Goal: Information Seeking & Learning: Find specific fact

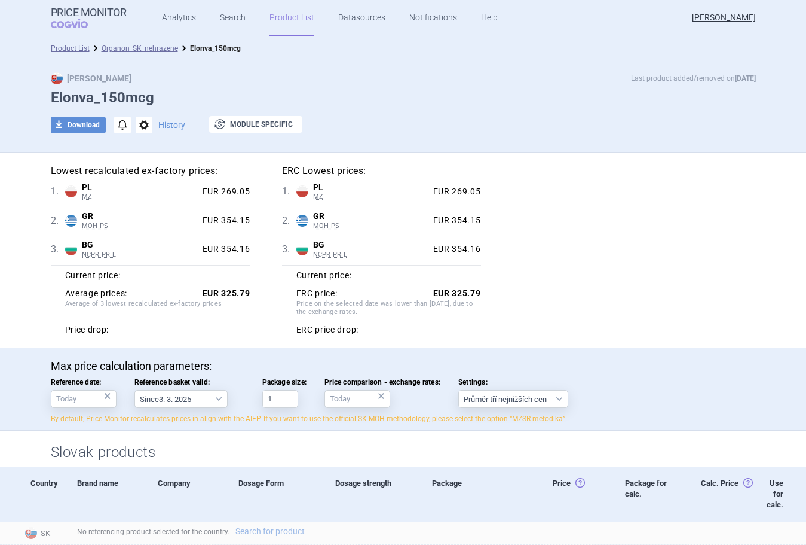
click at [675, 185] on div "Lowest recalculated ex-factory prices: 1 . PL MZ Poland MZ List of reimbursed m…" at bounding box center [403, 249] width 705 height 171
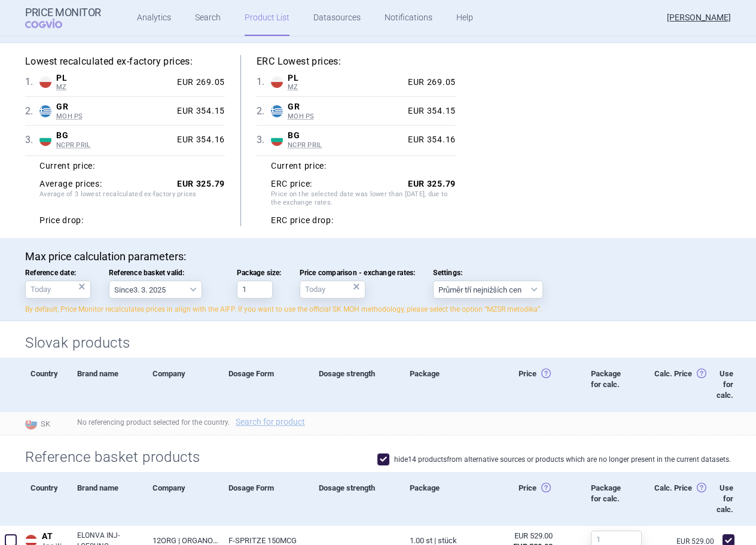
scroll to position [120, 0]
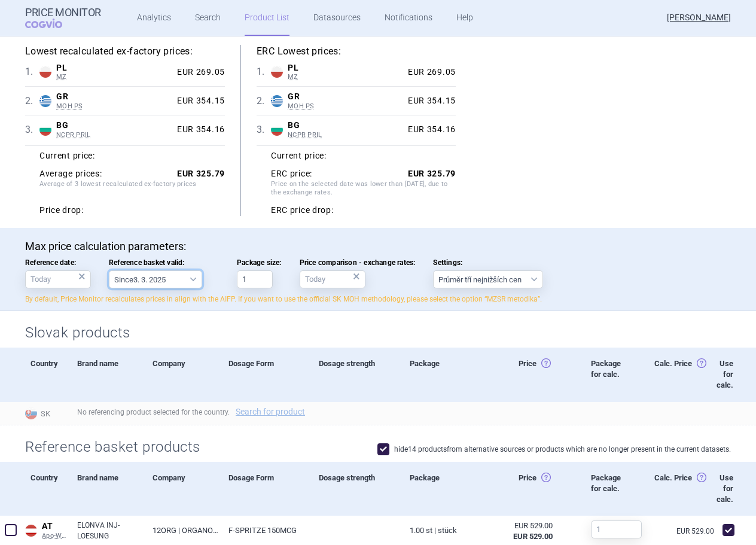
click at [166, 284] on select "Since 3. 3. 2025 Since 1. 7. 2023 Since 7. 4. 2023 Since 1. 12. 2022 Since 1. 9…" at bounding box center [155, 279] width 93 height 18
click at [66, 283] on input "Reference date: ×" at bounding box center [58, 279] width 66 height 18
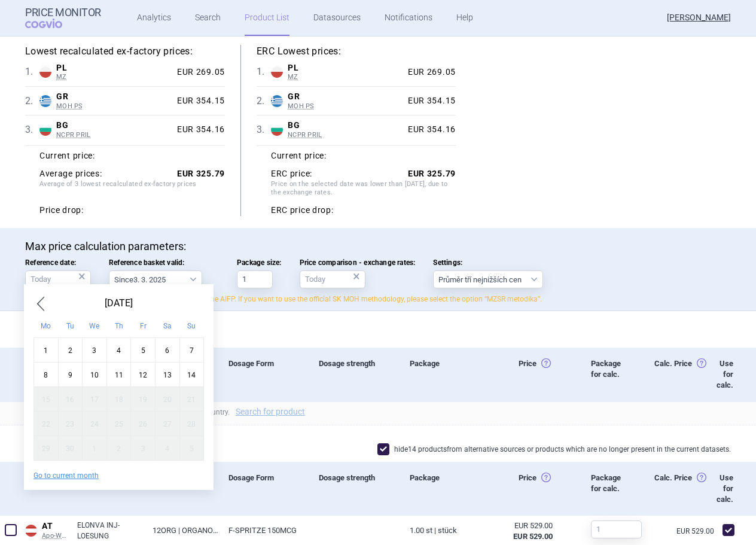
click at [40, 355] on div "1" at bounding box center [46, 350] width 25 height 25
click at [56, 282] on input "1. 9. 2025" at bounding box center [58, 279] width 66 height 18
click at [34, 396] on div "15" at bounding box center [46, 399] width 25 height 25
type input "15. 9. 2025"
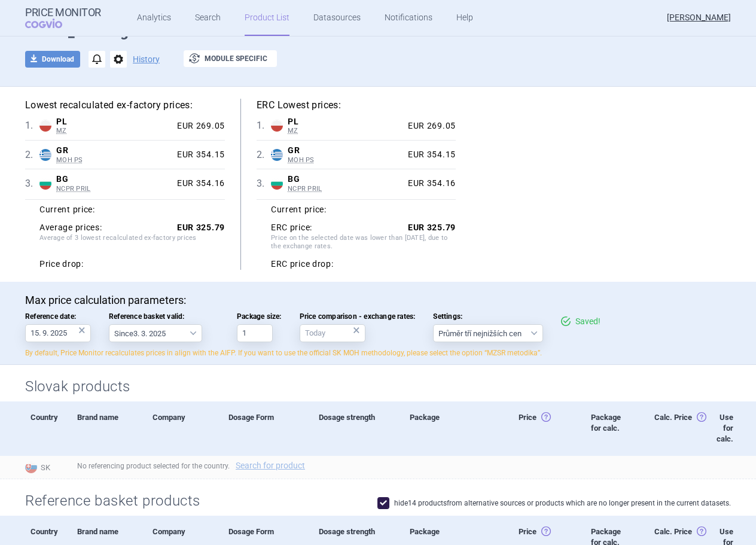
scroll to position [0, 0]
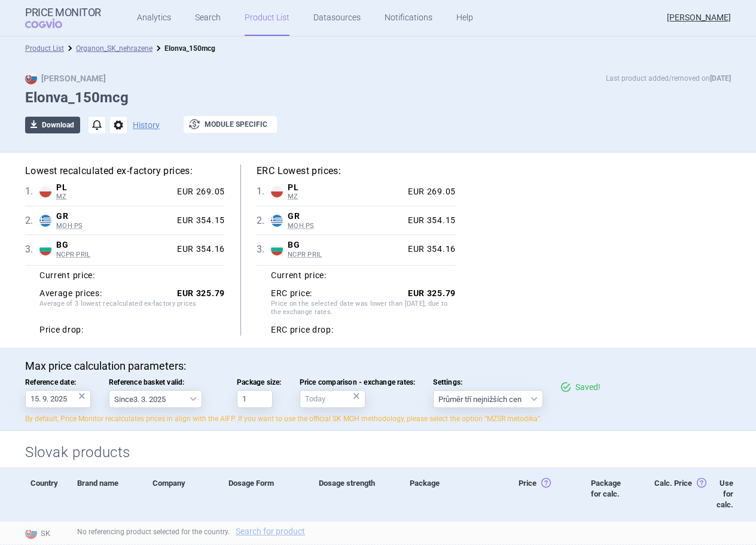
click at [55, 125] on button "download Download" at bounding box center [52, 125] width 55 height 17
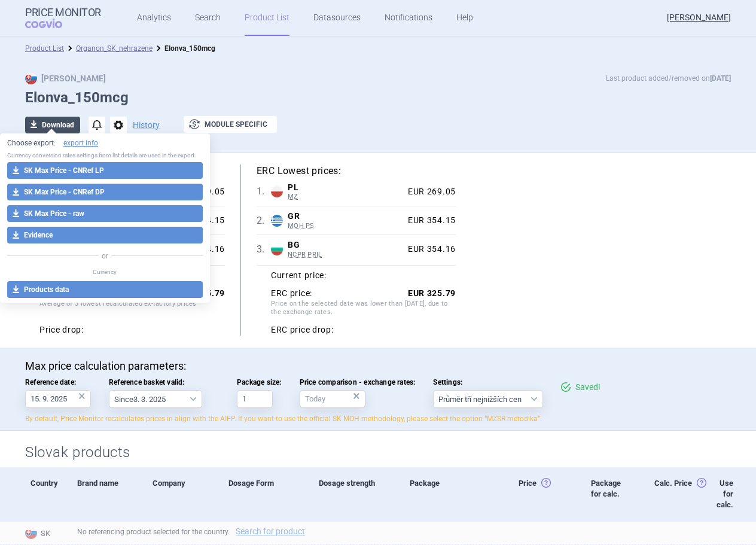
select select "EUR"
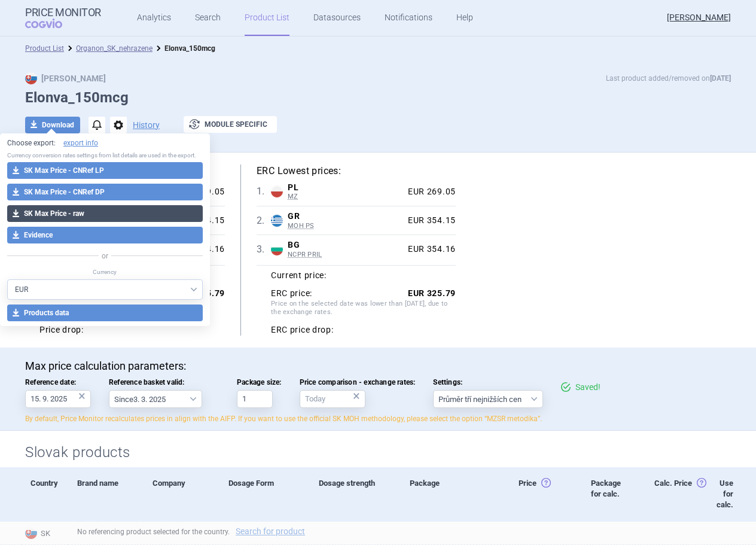
click at [78, 208] on button "download SK Max Price - raw" at bounding box center [104, 213] width 195 height 17
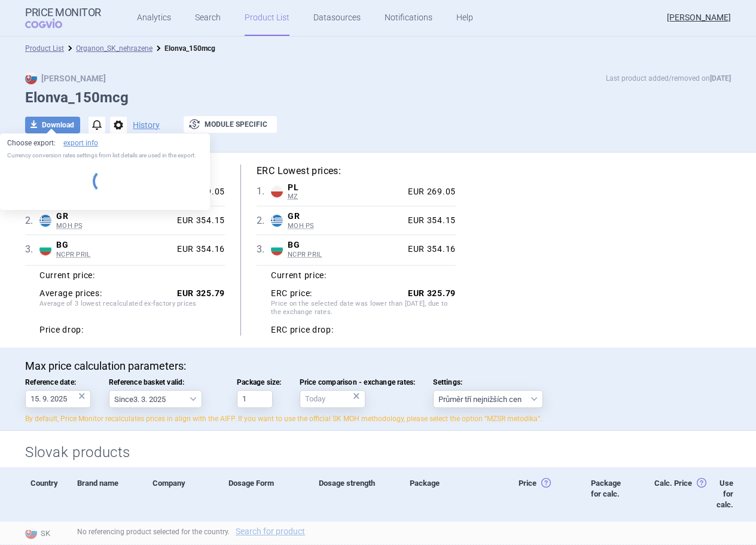
select select "EUR"
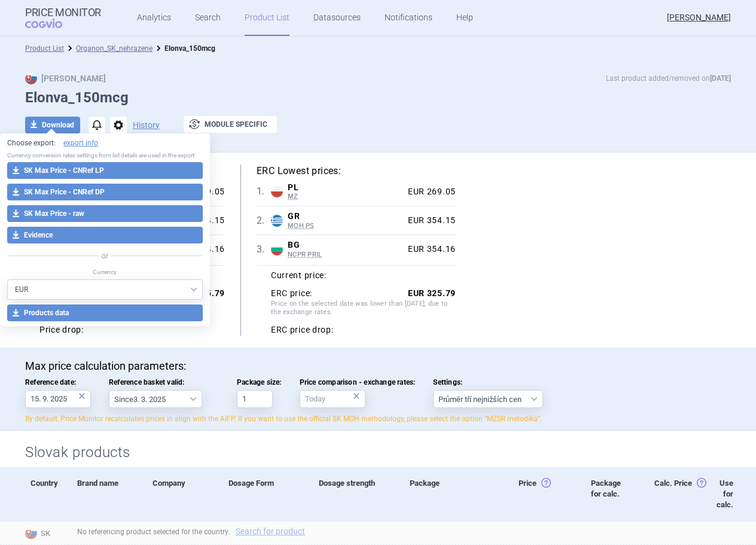
click at [702, 255] on div "Lowest recalculated ex-factory prices: 1 . PL MZ Poland MZ List of reimbursed m…" at bounding box center [377, 249] width 705 height 171
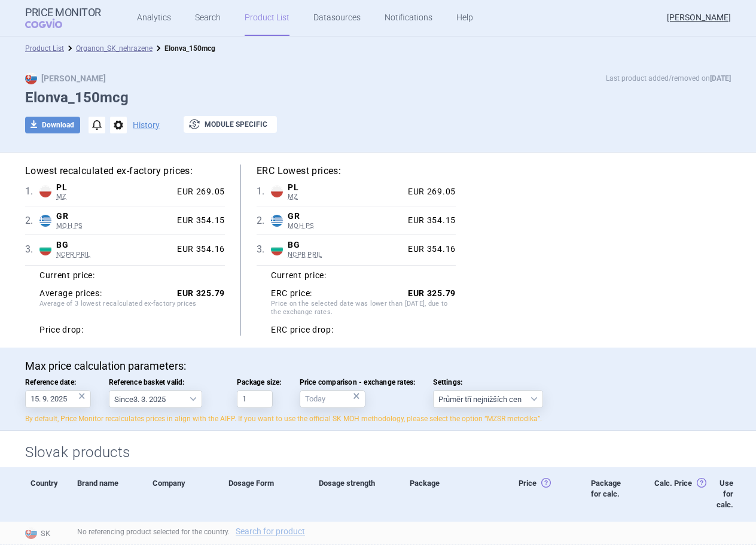
click at [736, 296] on div "Lowest recalculated ex-factory prices: 1 . PL MZ Poland MZ List of reimbursed m…" at bounding box center [377, 249] width 753 height 195
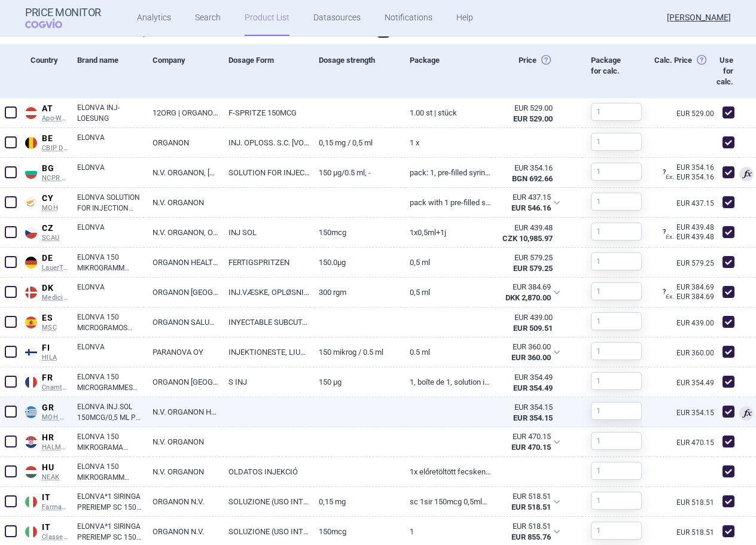
scroll to position [538, 0]
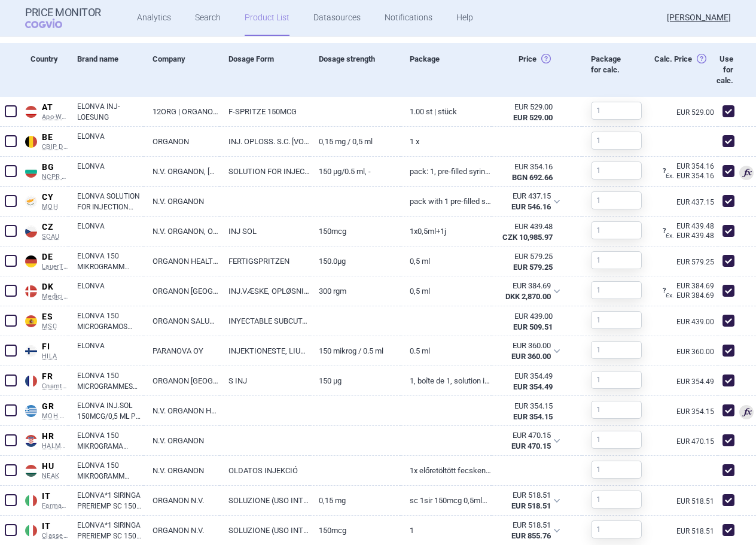
click at [677, 87] on div "Calc. Price Calc. price: Cena získaná vynásobením ceny (pole Price) veľkosťou b…" at bounding box center [668, 70] width 75 height 54
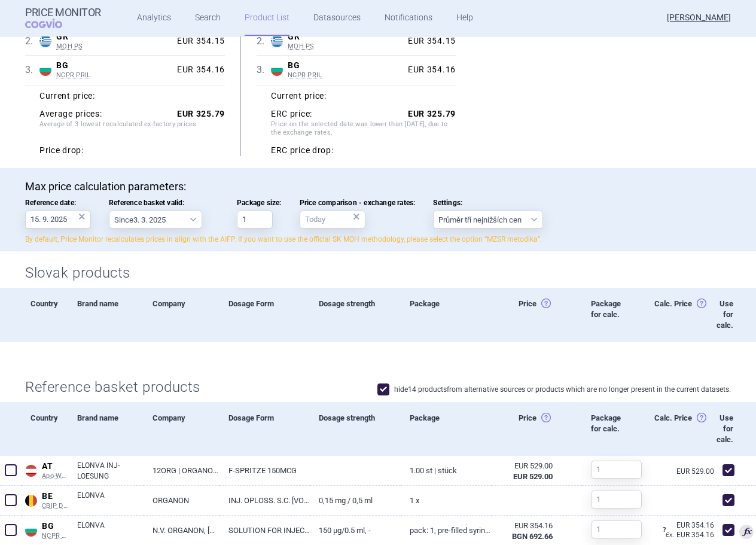
scroll to position [0, 0]
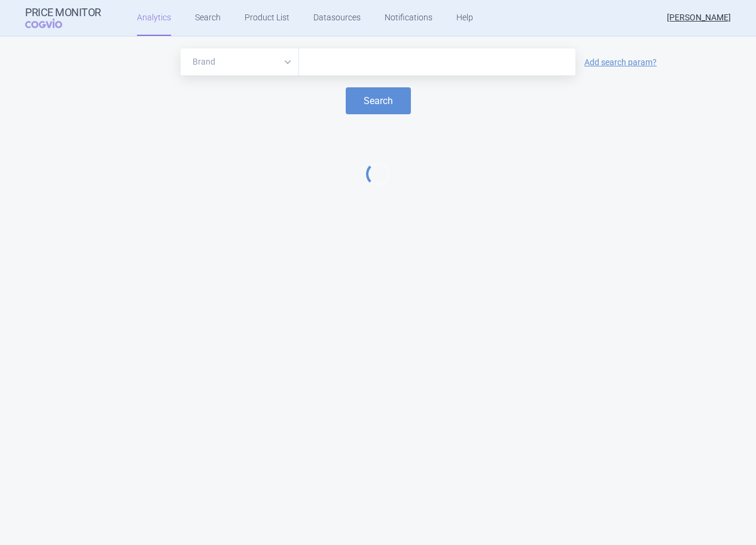
click at [377, 53] on div at bounding box center [437, 61] width 276 height 27
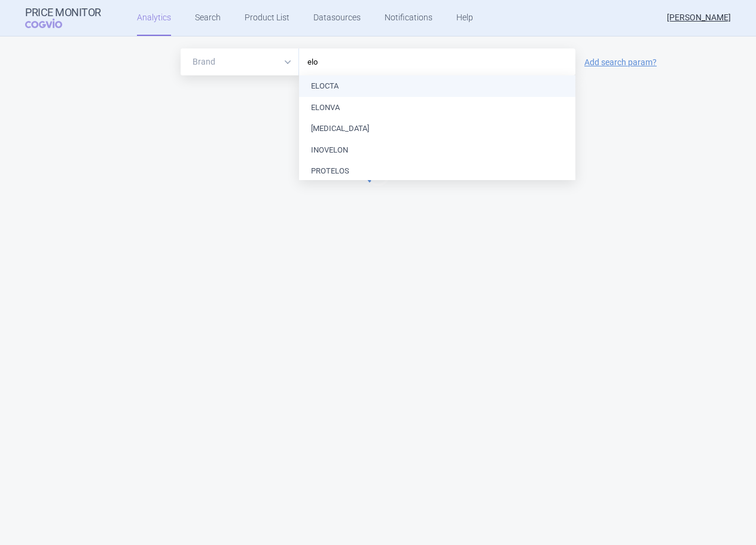
type input "elon"
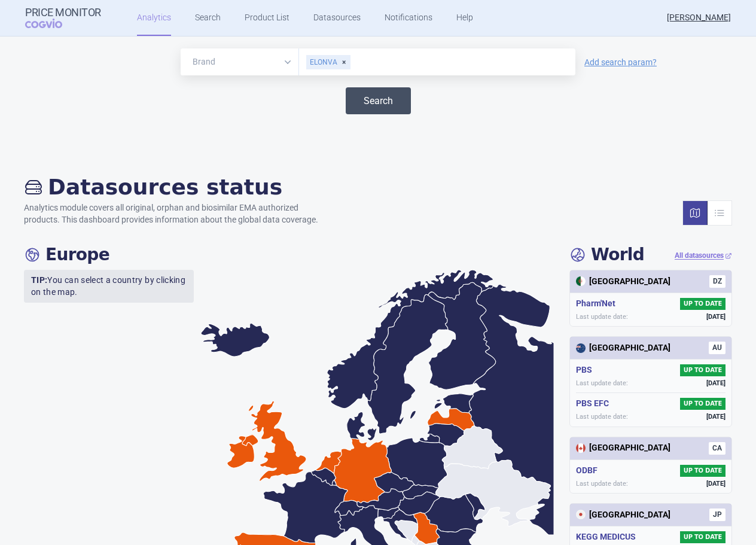
click at [388, 92] on button "Search" at bounding box center [378, 100] width 65 height 27
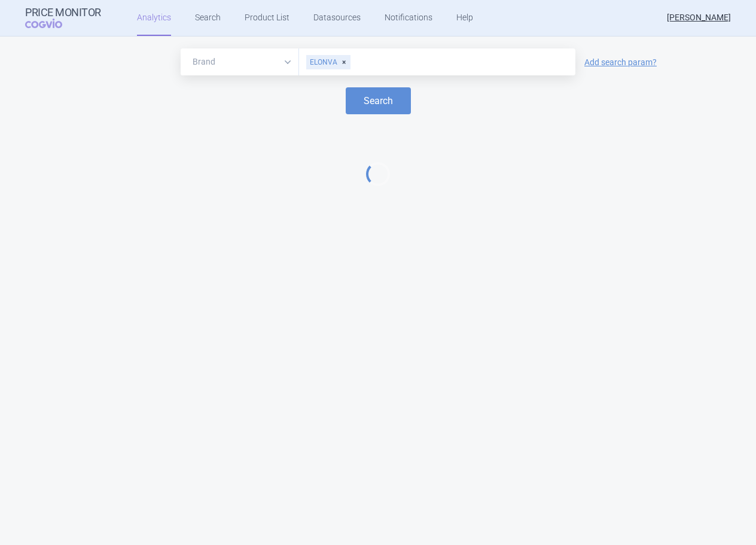
select select "EUR"
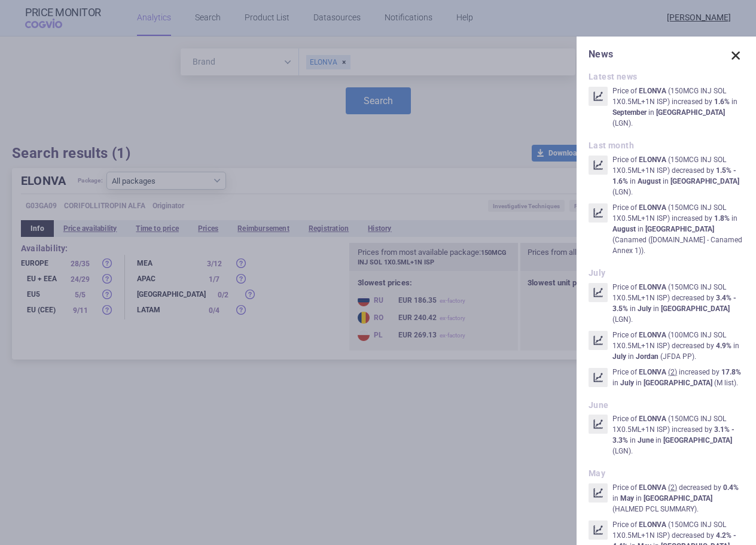
click at [730, 56] on span at bounding box center [735, 55] width 17 height 17
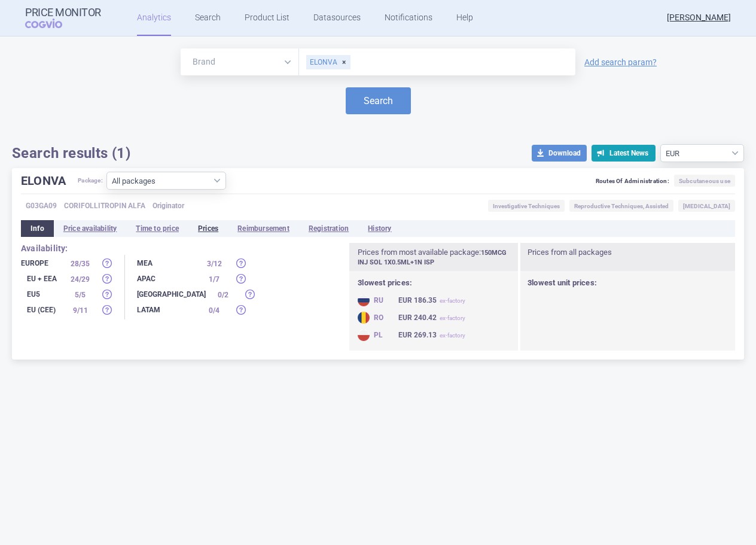
click at [213, 233] on li "Prices" at bounding box center [207, 228] width 39 height 17
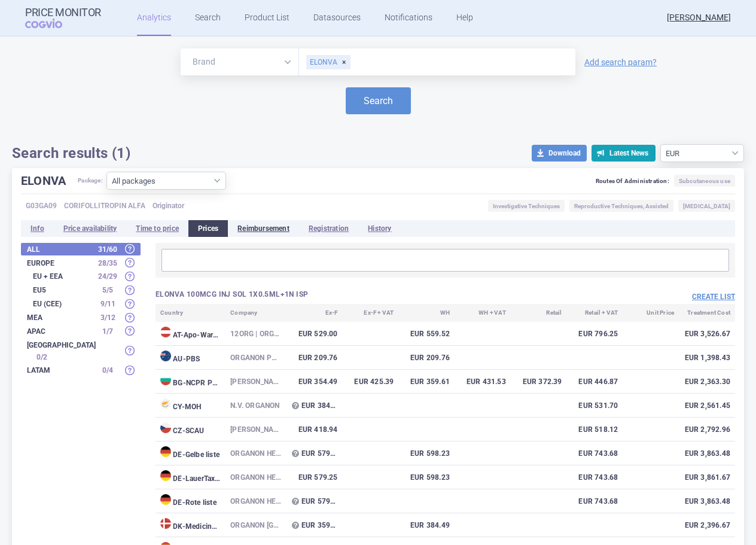
click at [269, 227] on li "Reimbursement" at bounding box center [263, 228] width 71 height 17
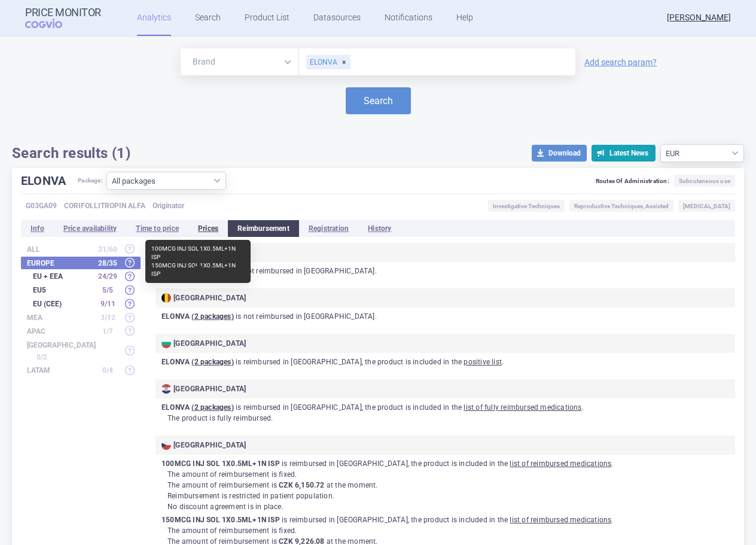
click at [210, 234] on li "Prices" at bounding box center [207, 228] width 39 height 17
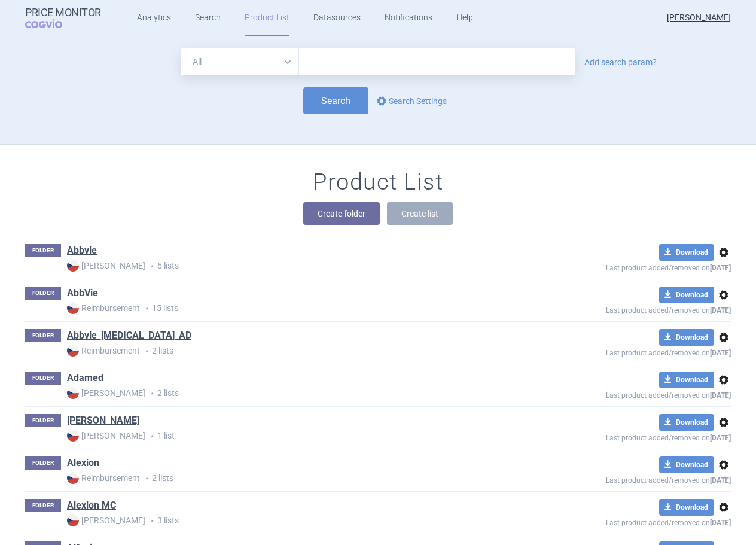
scroll to position [108, 0]
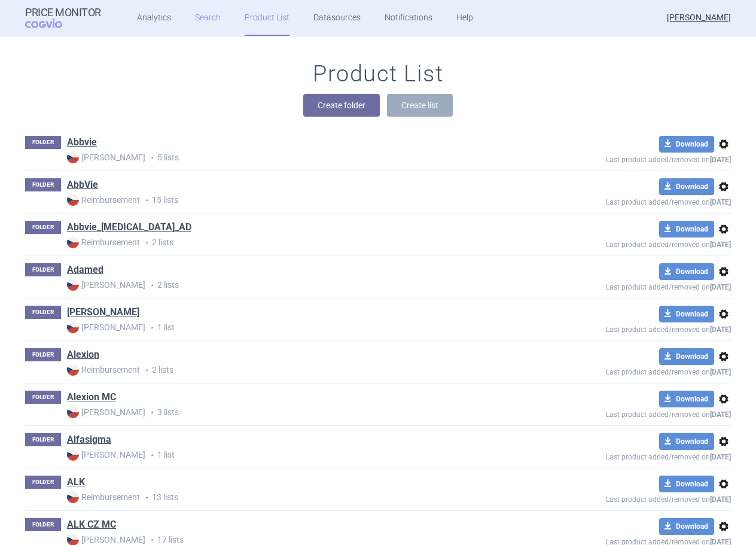
click at [203, 20] on link "Search" at bounding box center [208, 18] width 26 height 36
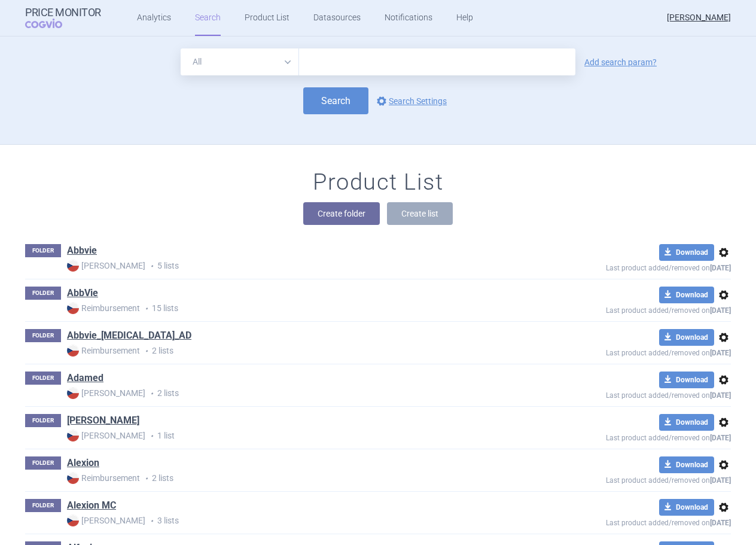
click at [356, 69] on input "text" at bounding box center [437, 61] width 276 height 27
type input "elonva"
click at [624, 66] on link "Add search param?" at bounding box center [620, 62] width 72 height 8
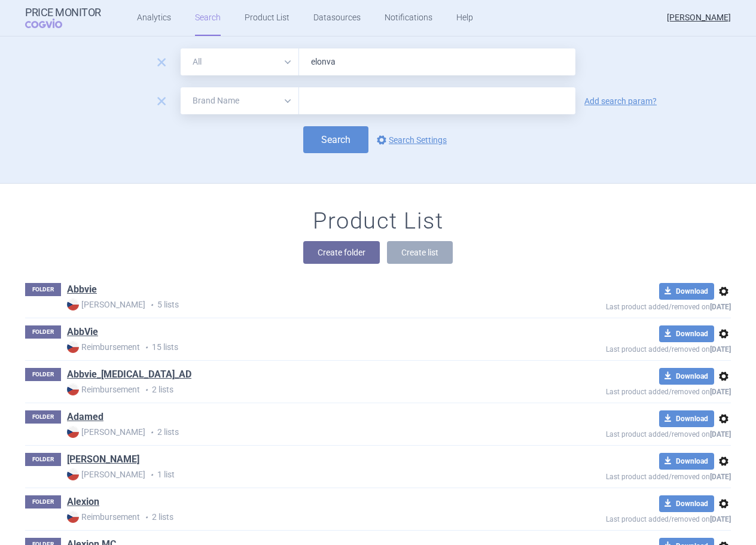
drag, startPoint x: 286, startPoint y: 85, endPoint x: 258, endPoint y: 98, distance: 31.3
click at [284, 88] on form "remove All Brand Name ATC Company Active Substance Country Newer than elonva re…" at bounding box center [377, 100] width 705 height 105
click at [256, 98] on select "All Brand Name ATC Company Active Substance Country Newer than" at bounding box center [240, 100] width 118 height 27
select select "country"
click at [181, 87] on select "All Brand Name ATC Company Active Substance Country Newer than" at bounding box center [240, 100] width 118 height 27
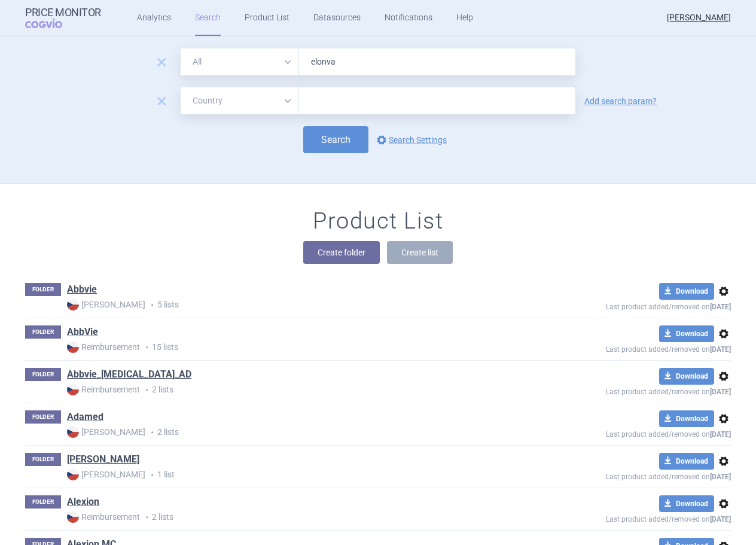
click at [224, 108] on select "All Brand Name ATC Company Active Substance Country Newer than" at bounding box center [240, 100] width 118 height 27
click at [343, 98] on input "text" at bounding box center [437, 101] width 264 height 16
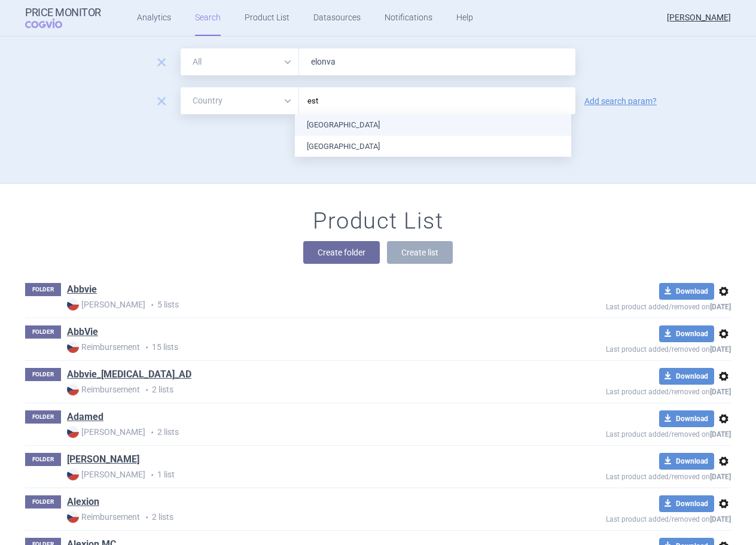
type input "esto"
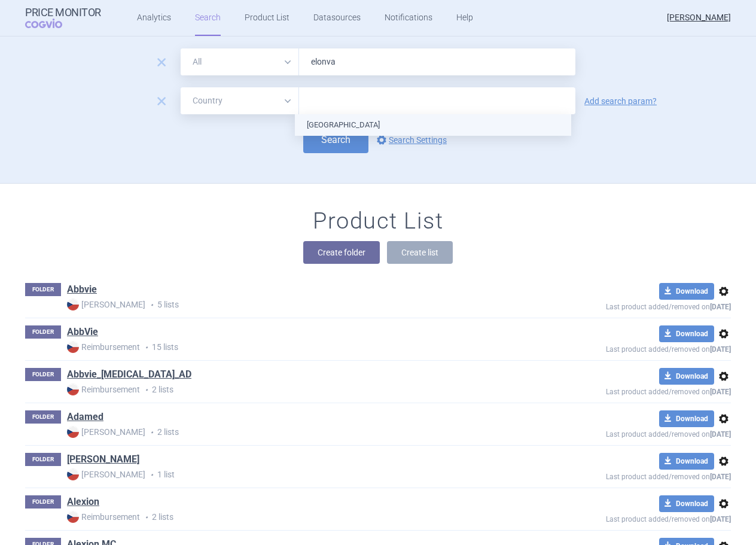
click at [347, 115] on ul "[GEOGRAPHIC_DATA]" at bounding box center [433, 125] width 276 height 22
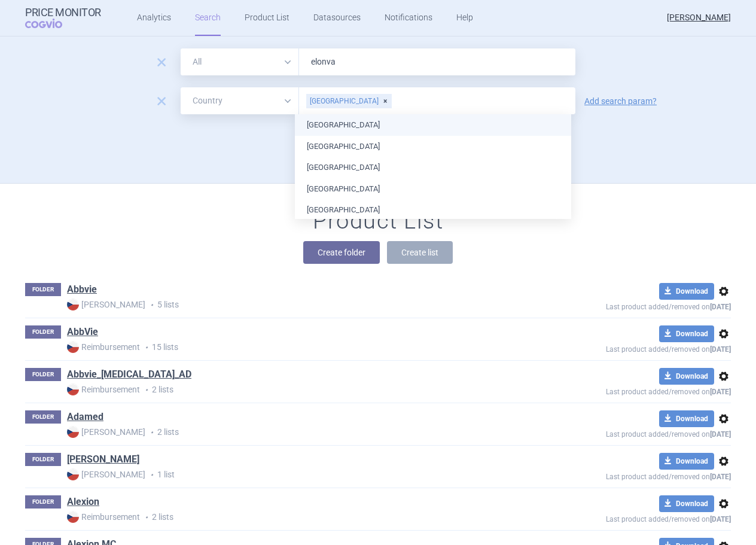
click at [237, 146] on div "Search options Search Settings" at bounding box center [377, 139] width 705 height 27
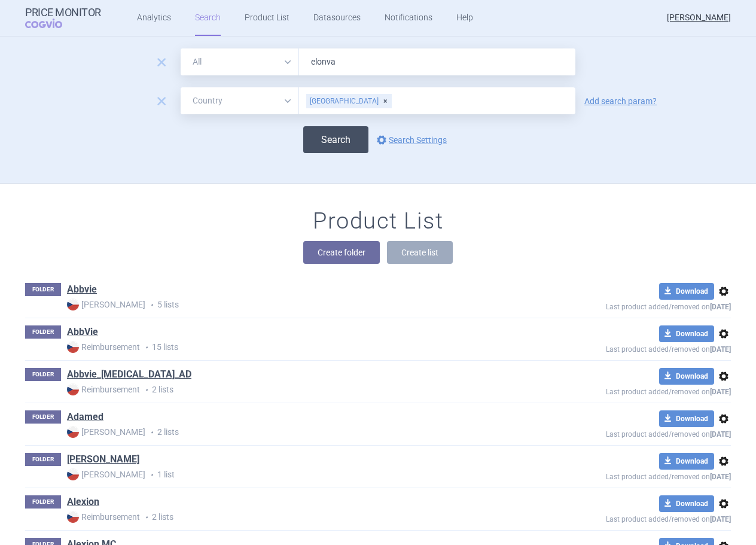
click at [305, 151] on button "Search" at bounding box center [335, 139] width 65 height 27
select select "country"
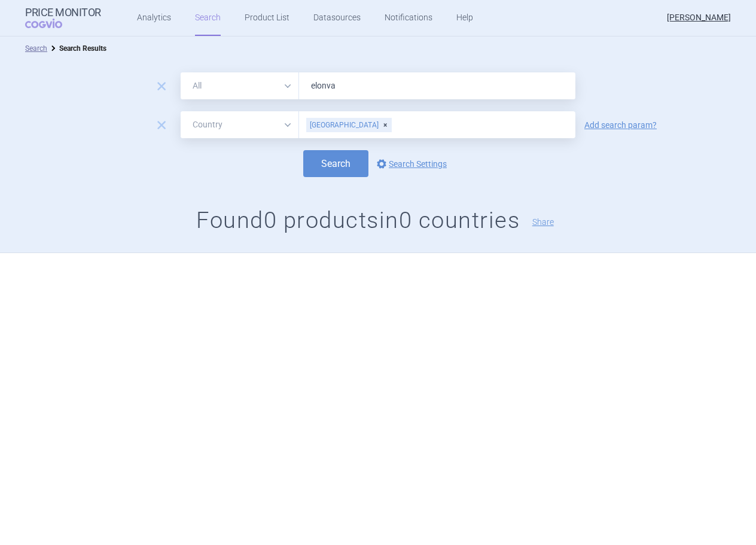
click at [724, 292] on div at bounding box center [378, 307] width 756 height 39
click at [120, 542] on div "Search Search Results remove All Brand Name ATC Company Active Substance Countr…" at bounding box center [378, 290] width 756 height 508
click at [693, 297] on div at bounding box center [378, 307] width 756 height 39
click at [714, 262] on div "Search Search Results remove All Brand Name ATC Company Active Substance Countr…" at bounding box center [378, 181] width 756 height 290
